Goal: Information Seeking & Learning: Learn about a topic

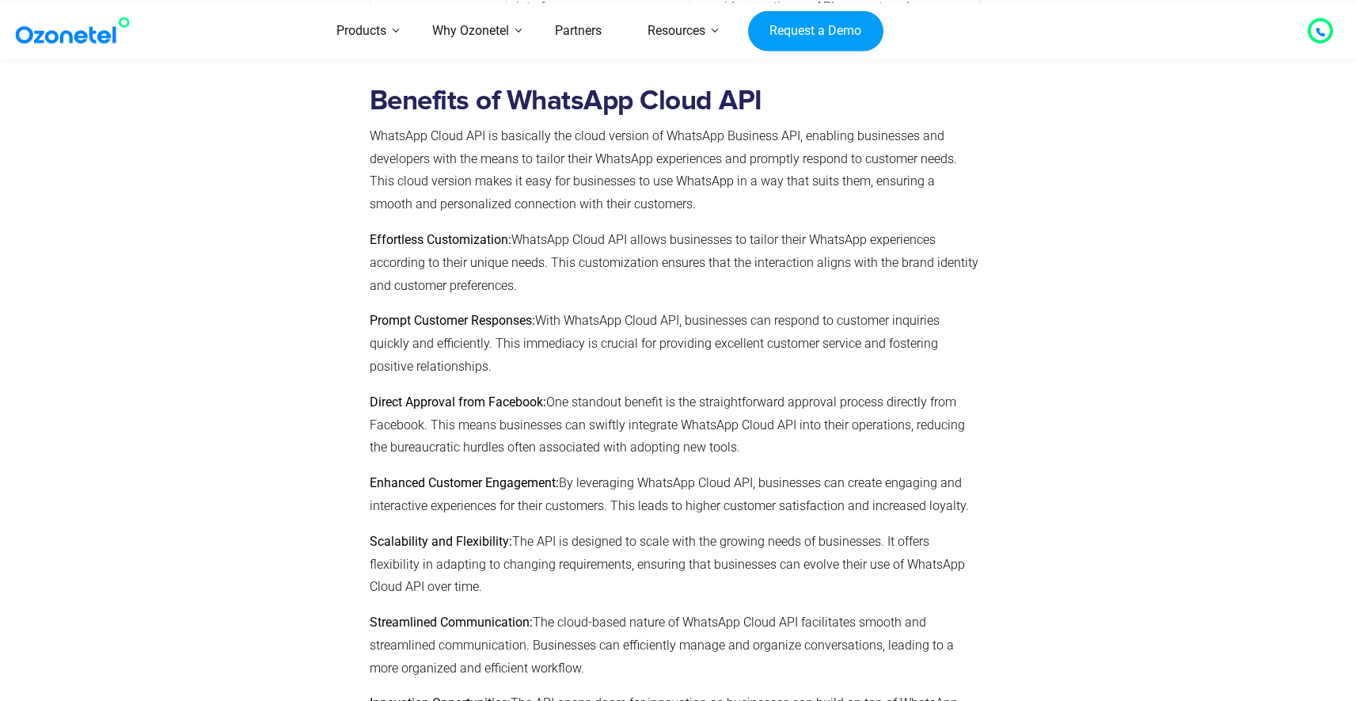
scroll to position [1840, 0]
